Goal: Information Seeking & Learning: Learn about a topic

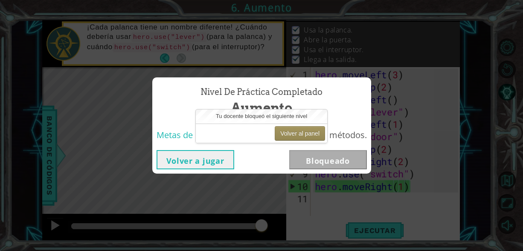
scroll to position [0, 0]
drag, startPoint x: 168, startPoint y: 163, endPoint x: 175, endPoint y: 164, distance: 7.0
click at [172, 164] on button "Volver a jugar" at bounding box center [196, 159] width 78 height 19
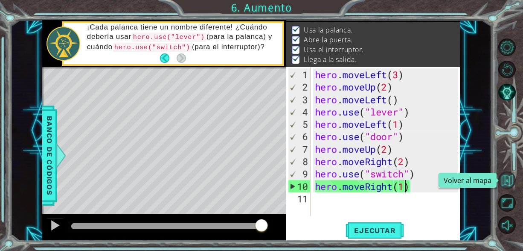
click at [503, 184] on button "Volver al mapa" at bounding box center [506, 179] width 17 height 17
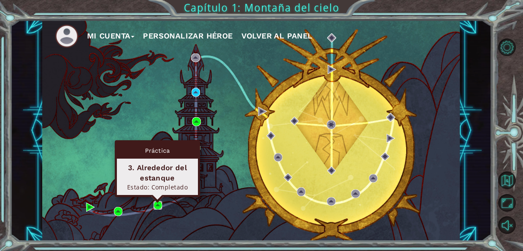
click at [159, 205] on img at bounding box center [158, 205] width 9 height 9
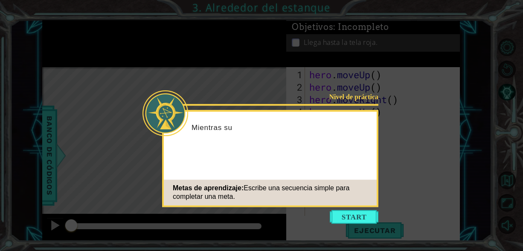
click at [357, 79] on icon at bounding box center [261, 125] width 523 height 251
click at [361, 215] on button "Start" at bounding box center [354, 217] width 49 height 14
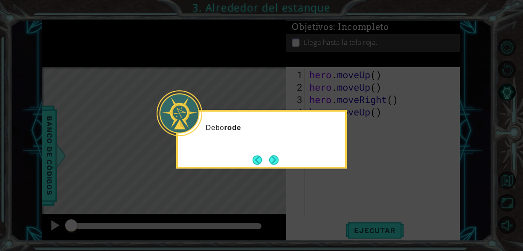
click at [381, 177] on icon at bounding box center [261, 125] width 523 height 251
click at [281, 159] on div "Debo rodear el estanque ." at bounding box center [261, 139] width 171 height 58
click at [272, 159] on button "Next" at bounding box center [274, 159] width 13 height 13
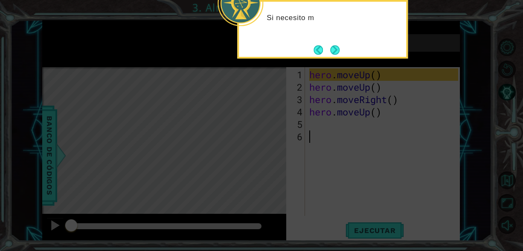
click at [337, 55] on button "Next" at bounding box center [335, 50] width 10 height 10
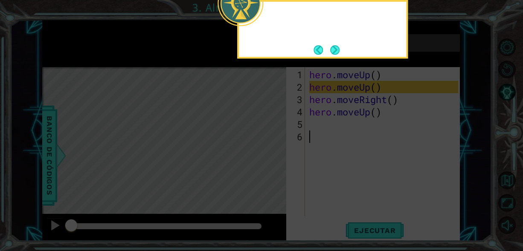
click at [337, 57] on div at bounding box center [322, 29] width 171 height 58
click at [335, 54] on button "Next" at bounding box center [335, 50] width 10 height 10
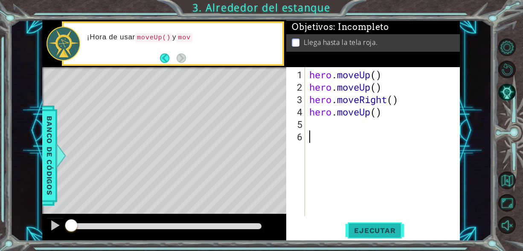
click at [386, 230] on span "Ejecutar" at bounding box center [375, 230] width 58 height 9
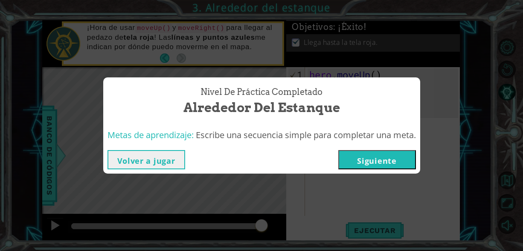
click at [364, 155] on button "Siguiente" at bounding box center [377, 159] width 78 height 19
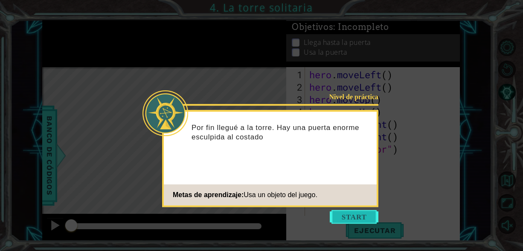
click at [367, 213] on button "Start" at bounding box center [354, 217] width 49 height 14
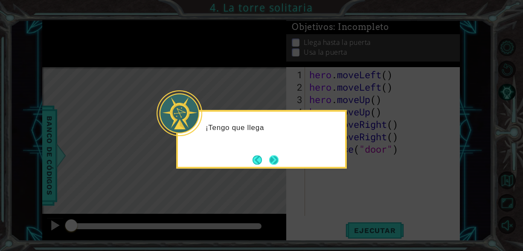
click at [277, 155] on button "Next" at bounding box center [274, 160] width 10 height 10
click at [277, 154] on button "Next" at bounding box center [273, 159] width 13 height 13
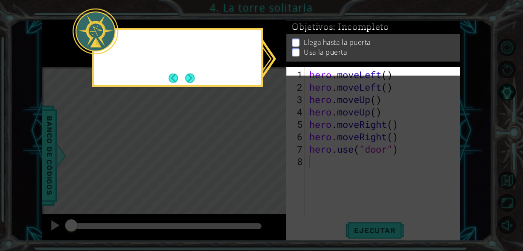
click at [277, 154] on icon at bounding box center [261, 125] width 523 height 251
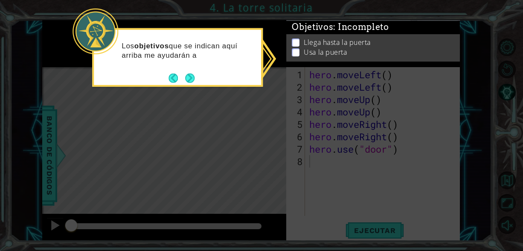
click at [192, 77] on button "Next" at bounding box center [190, 78] width 11 height 11
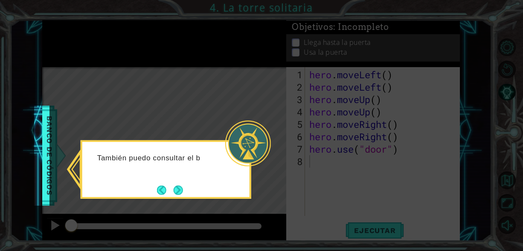
click at [183, 193] on button "Next" at bounding box center [178, 190] width 10 height 10
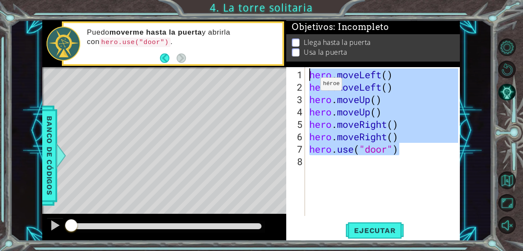
drag, startPoint x: 402, startPoint y: 153, endPoint x: 307, endPoint y: 76, distance: 122.3
click at [307, 76] on div "1 2 3 4 5 6 7 8 hero . moveLeft ( ) hero . moveLeft ( ) hero . moveUp ( ) hero …" at bounding box center [372, 141] width 172 height 149
click at [387, 228] on span "Ejecutar" at bounding box center [375, 230] width 58 height 9
type textarea "hero.moveLeft()"
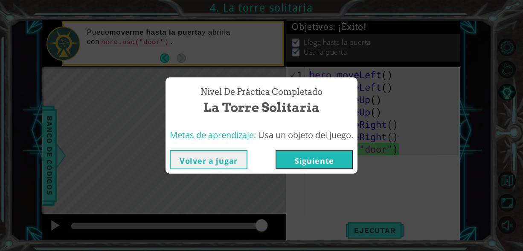
click at [324, 166] on button "Siguiente" at bounding box center [315, 159] width 78 height 19
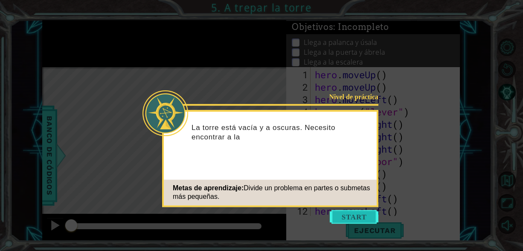
click at [354, 215] on button "Start" at bounding box center [354, 217] width 49 height 14
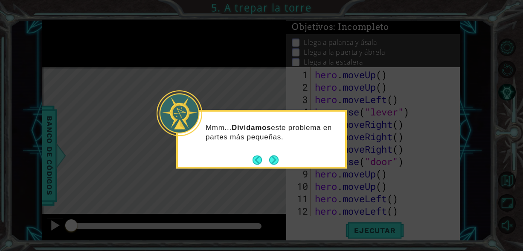
click at [272, 166] on footer at bounding box center [266, 159] width 26 height 13
click at [277, 157] on button "Next" at bounding box center [274, 159] width 10 height 10
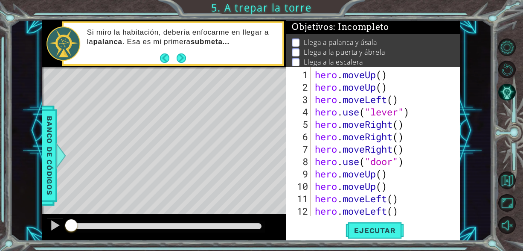
click at [386, 77] on div "hero . moveUp ( ) hero . moveUp ( ) hero . moveLeft ( ) hero . use ( "lever" ) …" at bounding box center [384, 154] width 143 height 173
drag, startPoint x: 393, startPoint y: 85, endPoint x: 315, endPoint y: 87, distance: 78.6
click at [315, 87] on div "hero . moveUp ( 2 ) hero . moveUp ( ) hero . moveLeft ( ) hero . use ( "lever" …" at bounding box center [384, 154] width 143 height 173
type textarea "hero.moveUp()"
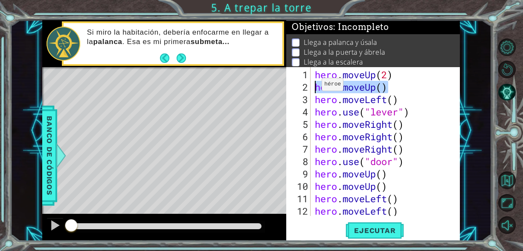
scroll to position [0, 0]
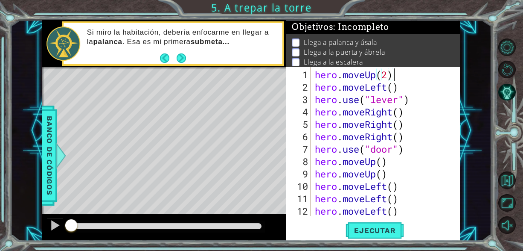
click at [415, 76] on div "hero . moveUp ( 2 ) hero . moveLeft ( ) hero . use ( "lever" ) hero . moveRight…" at bounding box center [384, 154] width 143 height 173
click at [399, 114] on div "hero . moveUp ( 2 ) hero . moveLeft ( ) hero . use ( "lever" ) hero . moveRight…" at bounding box center [384, 154] width 143 height 173
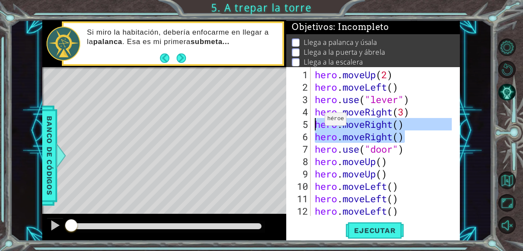
drag, startPoint x: 411, startPoint y: 137, endPoint x: 318, endPoint y: 122, distance: 94.7
click at [318, 122] on div "hero . moveUp ( 2 ) hero . moveLeft ( ) hero . use ( "lever" ) hero . moveRight…" at bounding box center [384, 154] width 143 height 173
type textarea "hero.moveRight() hero.moveRight()"
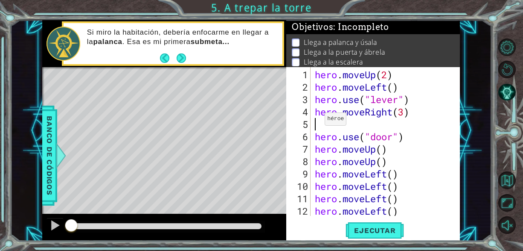
scroll to position [0, 0]
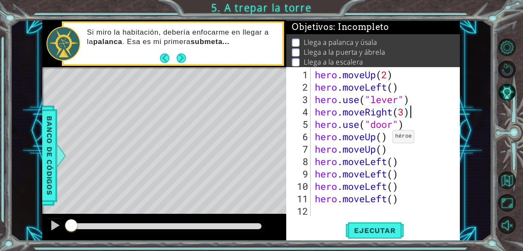
click at [384, 138] on div "hero . moveUp ( 2 ) hero . moveLeft ( ) hero . use ( "lever" ) hero . moveRight…" at bounding box center [384, 154] width 143 height 173
drag, startPoint x: 395, startPoint y: 148, endPoint x: 315, endPoint y: 149, distance: 79.4
click at [315, 149] on div "hero . moveUp ( 2 ) hero . moveLeft ( ) hero . use ( "lever" ) hero . moveRight…" at bounding box center [384, 154] width 143 height 173
type textarea "hero.moveUp()"
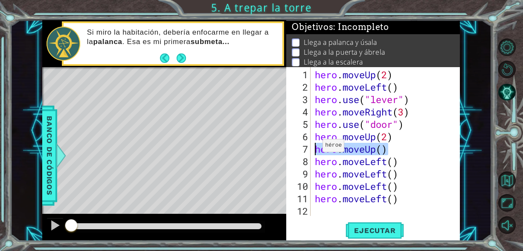
scroll to position [0, 0]
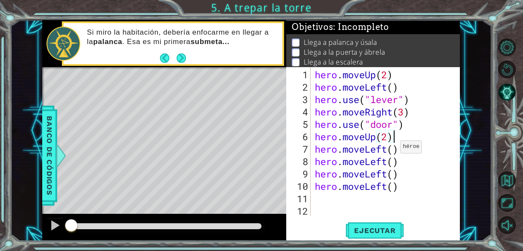
click at [393, 149] on div "hero . moveUp ( 2 ) hero . moveLeft ( ) hero . use ( "lever" ) hero . moveRight…" at bounding box center [387, 154] width 149 height 173
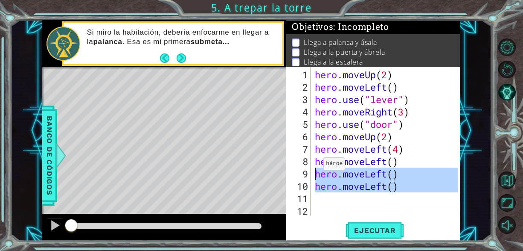
drag, startPoint x: 404, startPoint y: 192, endPoint x: 316, endPoint y: 165, distance: 92.1
click at [316, 165] on div "hero . moveUp ( 2 ) hero . moveLeft ( ) hero . use ( "lever" ) hero . moveRight…" at bounding box center [387, 154] width 149 height 173
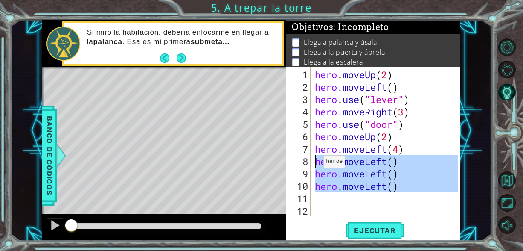
click at [316, 165] on div "hero . moveUp ( 2 ) hero . moveLeft ( ) hero . use ( "lever" ) hero . moveRight…" at bounding box center [385, 141] width 145 height 149
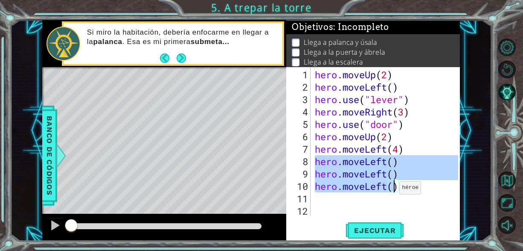
drag, startPoint x: 316, startPoint y: 165, endPoint x: 392, endPoint y: 190, distance: 80.2
click at [392, 190] on div "hero . moveUp ( 2 ) hero . moveLeft ( ) hero . use ( "lever" ) hero . moveRight…" at bounding box center [387, 154] width 149 height 173
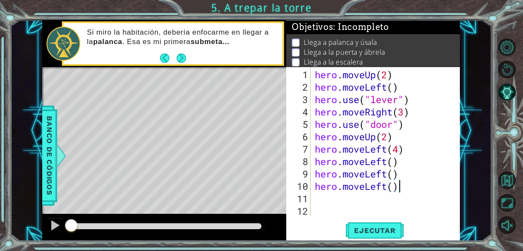
click at [400, 189] on div "hero . moveUp ( 2 ) hero . moveLeft ( ) hero . use ( "lever" ) hero . moveRight…" at bounding box center [387, 154] width 149 height 173
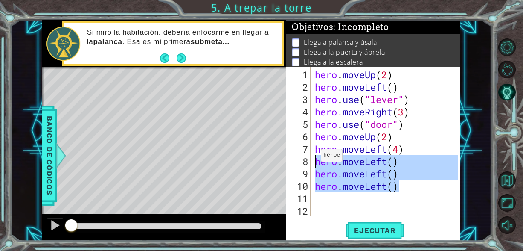
drag, startPoint x: 400, startPoint y: 189, endPoint x: 314, endPoint y: 158, distance: 91.8
click at [314, 157] on div "hero . moveUp ( 2 ) hero . moveLeft ( ) hero . use ( "lever" ) hero . moveRight…" at bounding box center [387, 154] width 149 height 173
type textarea "hero.moveLeft() hero.moveLeft()"
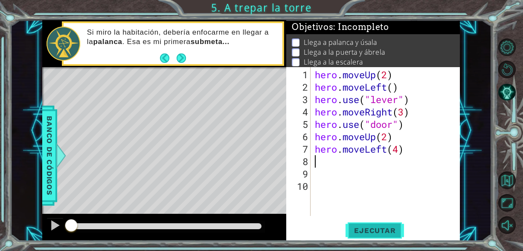
click at [390, 222] on button "Ejecutar" at bounding box center [375, 229] width 58 height 17
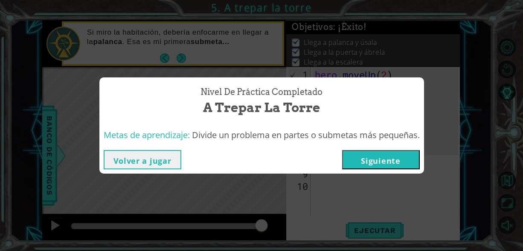
click at [149, 161] on button "Volver a jugar" at bounding box center [143, 159] width 78 height 19
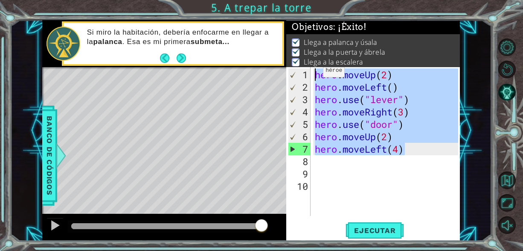
drag, startPoint x: 416, startPoint y: 154, endPoint x: 316, endPoint y: 73, distance: 129.0
click at [316, 73] on div "hero . moveUp ( 2 ) hero . moveLeft ( ) hero . use ( "lever" ) hero . moveRight…" at bounding box center [387, 154] width 149 height 173
click at [373, 236] on button "Ejecutar" at bounding box center [375, 229] width 58 height 17
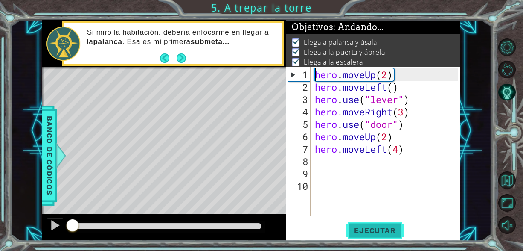
type textarea "hero.moveUp(2)"
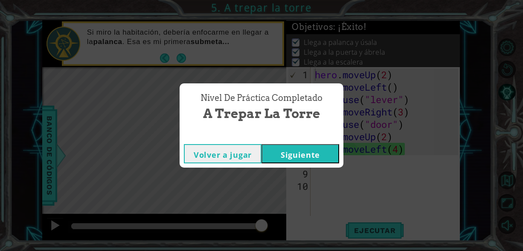
click at [327, 146] on button "Siguiente" at bounding box center [301, 153] width 78 height 19
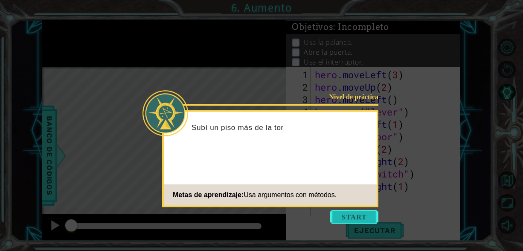
click at [369, 214] on button "Start" at bounding box center [354, 217] width 49 height 14
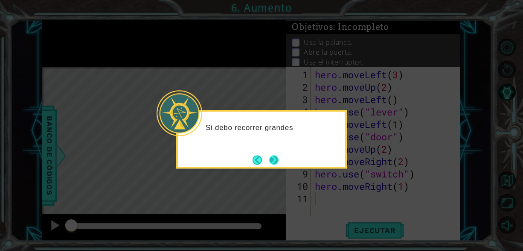
click at [269, 160] on button "Next" at bounding box center [274, 159] width 15 height 15
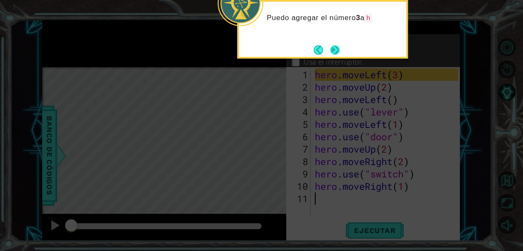
click at [338, 55] on button "Next" at bounding box center [334, 49] width 9 height 9
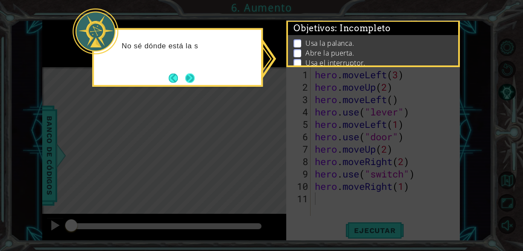
click at [195, 74] on button "Next" at bounding box center [190, 78] width 10 height 10
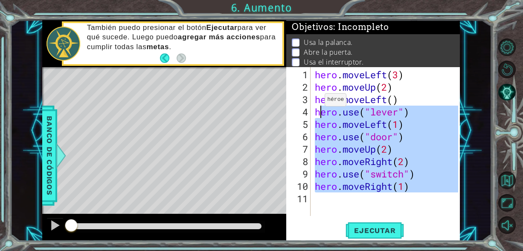
drag, startPoint x: 431, startPoint y: 192, endPoint x: 305, endPoint y: 84, distance: 165.5
click at [308, 90] on div "1 2 3 4 5 6 7 8 9 10 11 hero . moveLeft ( 3 ) hero . moveUp ( 2 ) hero . moveLe…" at bounding box center [372, 141] width 172 height 149
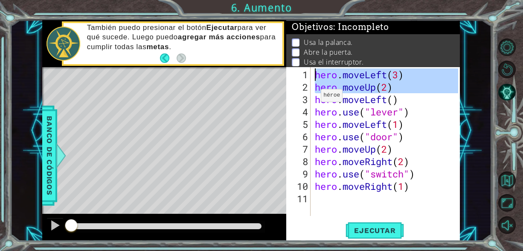
drag, startPoint x: 305, startPoint y: 84, endPoint x: 301, endPoint y: 68, distance: 16.4
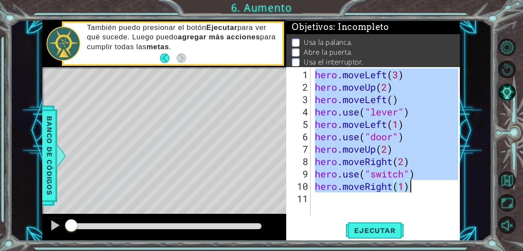
drag, startPoint x: 315, startPoint y: 74, endPoint x: 418, endPoint y: 187, distance: 152.5
click at [418, 187] on div "hero . moveLeft ( 3 ) hero . moveUp ( 2 ) hero . moveLeft ( ) hero . use ( "lev…" at bounding box center [387, 154] width 149 height 173
type textarea "hero.use("switch") hero.moveRight(1)"
